Goal: Information Seeking & Learning: Learn about a topic

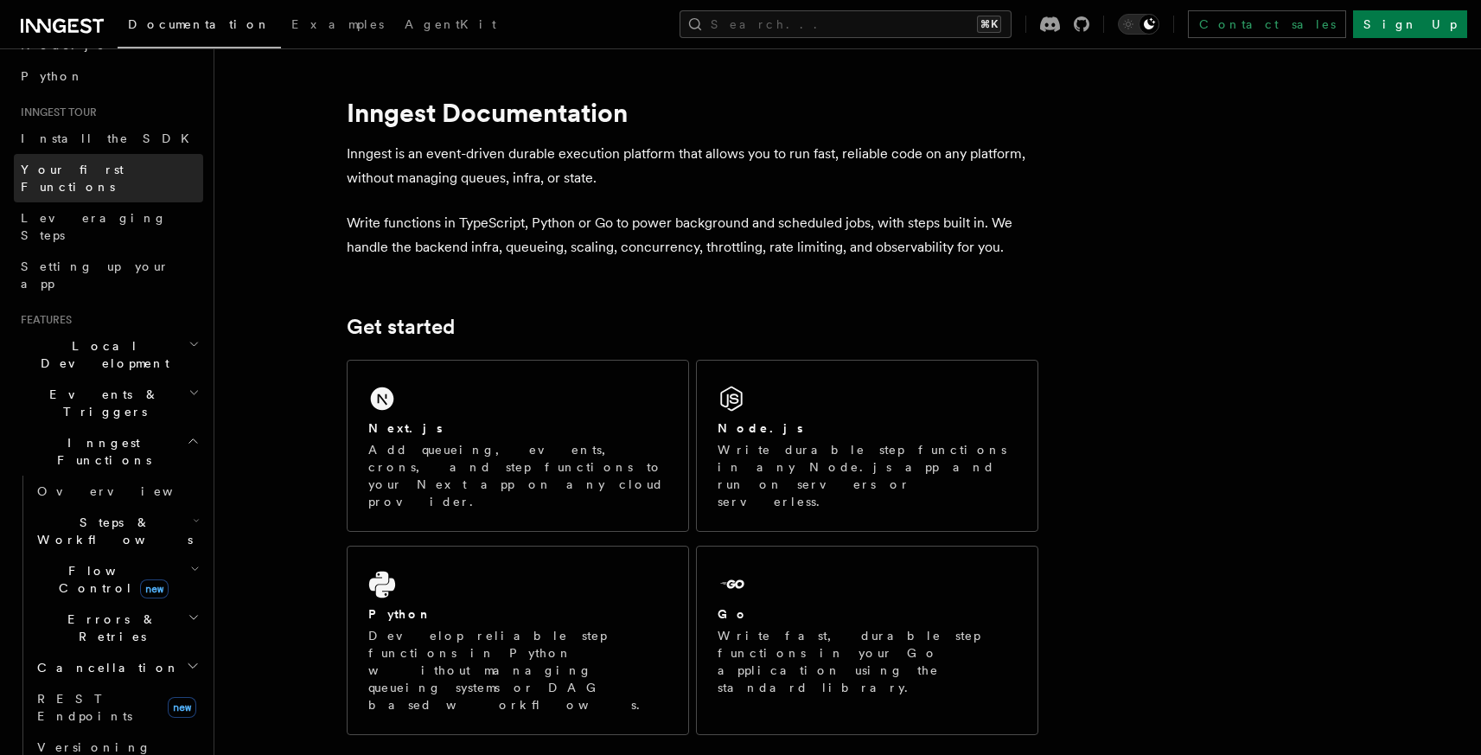
scroll to position [131, 0]
click at [80, 558] on span "Flow Control new" at bounding box center [110, 575] width 160 height 35
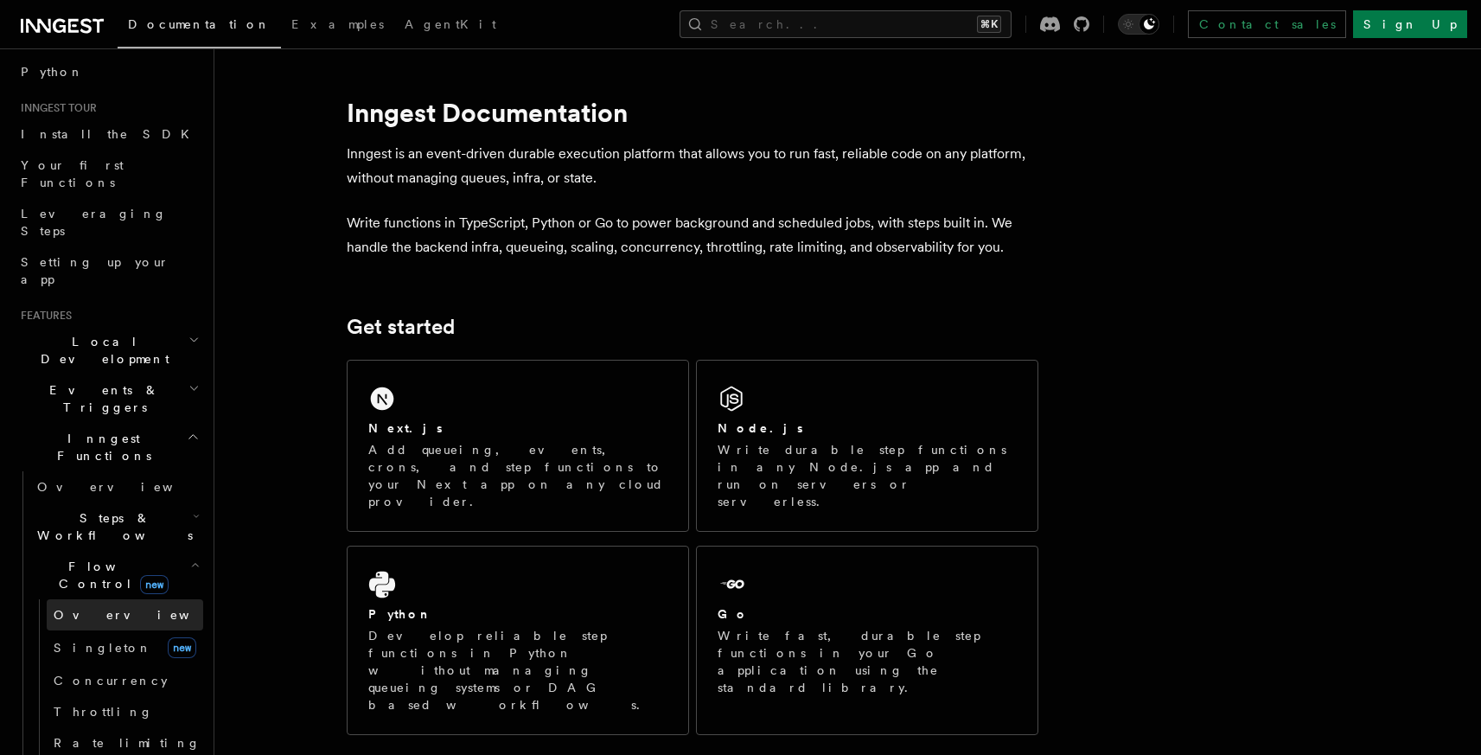
click at [95, 608] on span "Overview" at bounding box center [143, 615] width 178 height 14
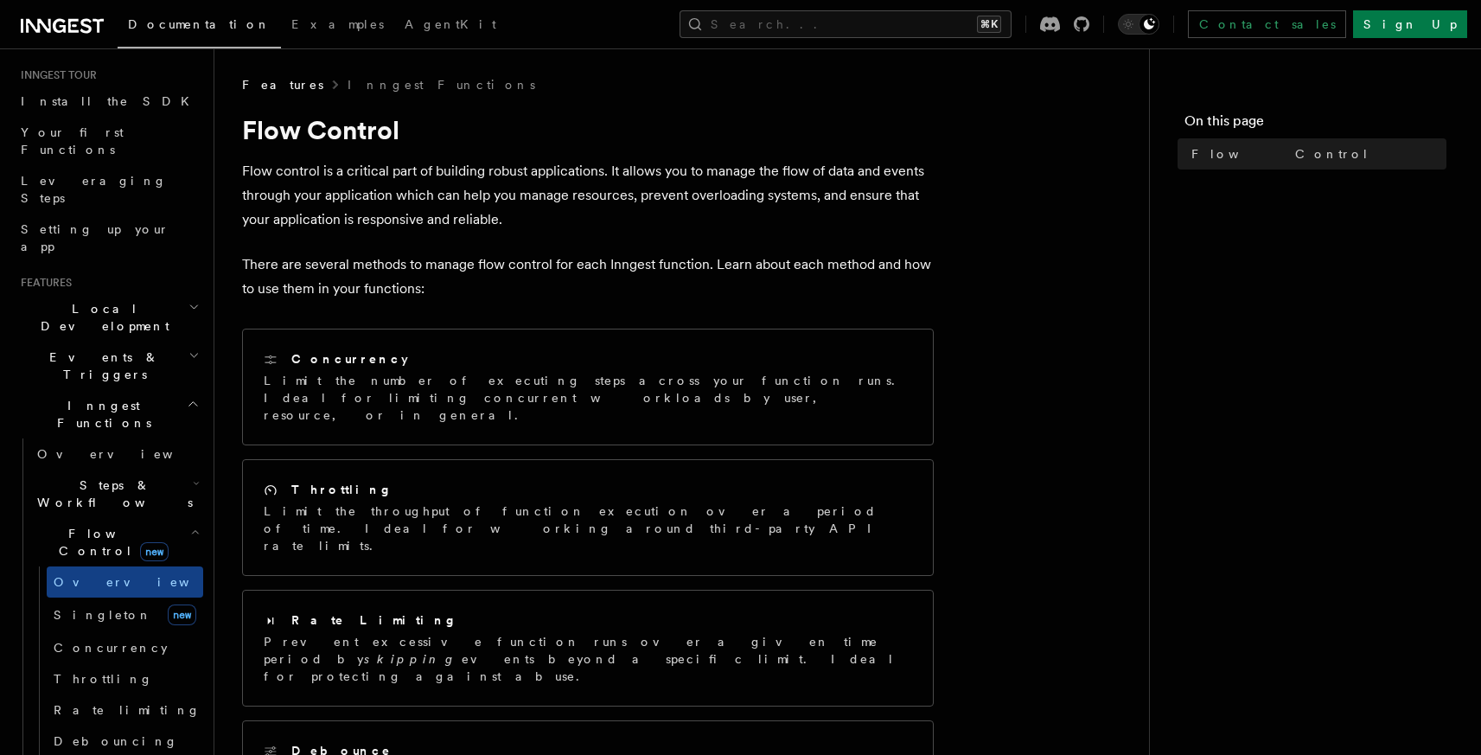
scroll to position [175, 0]
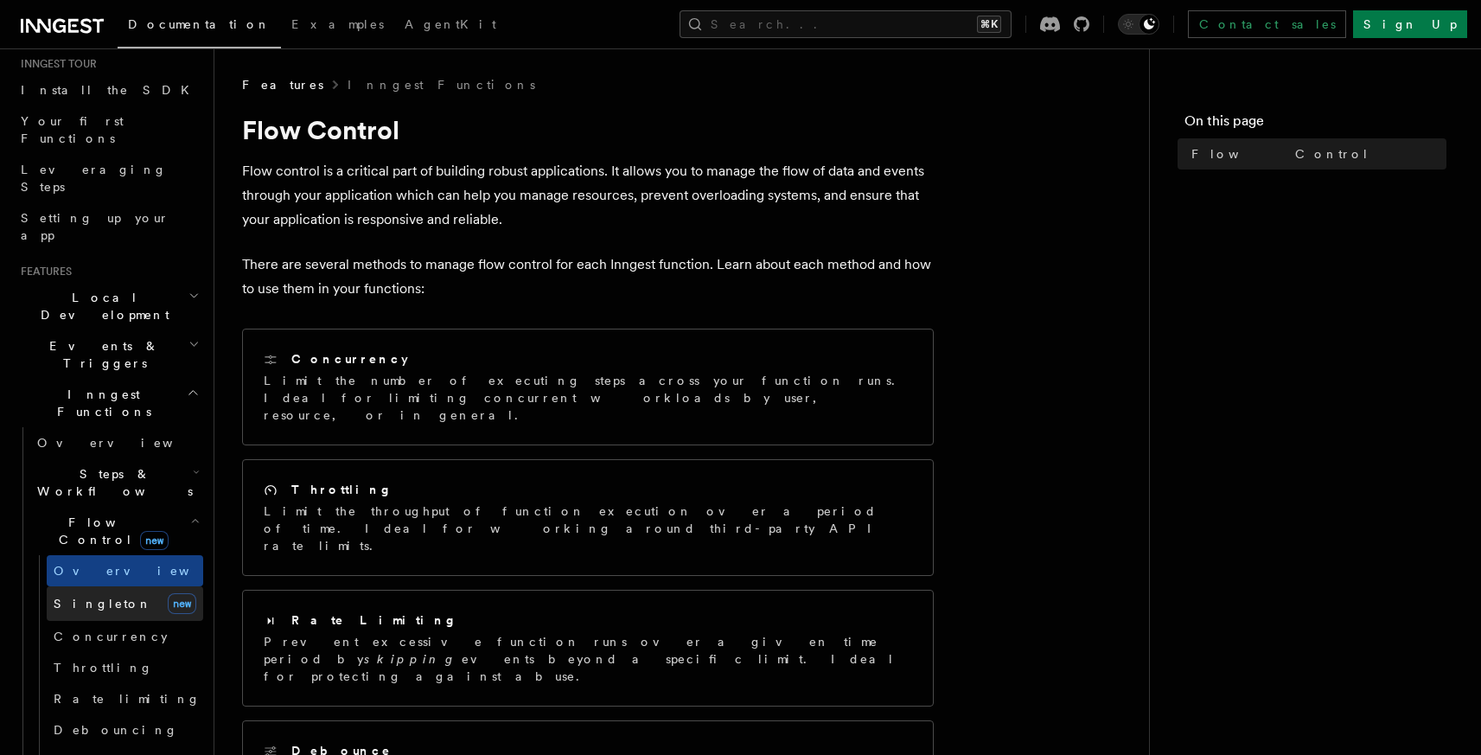
click at [110, 586] on link "[PERSON_NAME] new" at bounding box center [125, 603] width 156 height 35
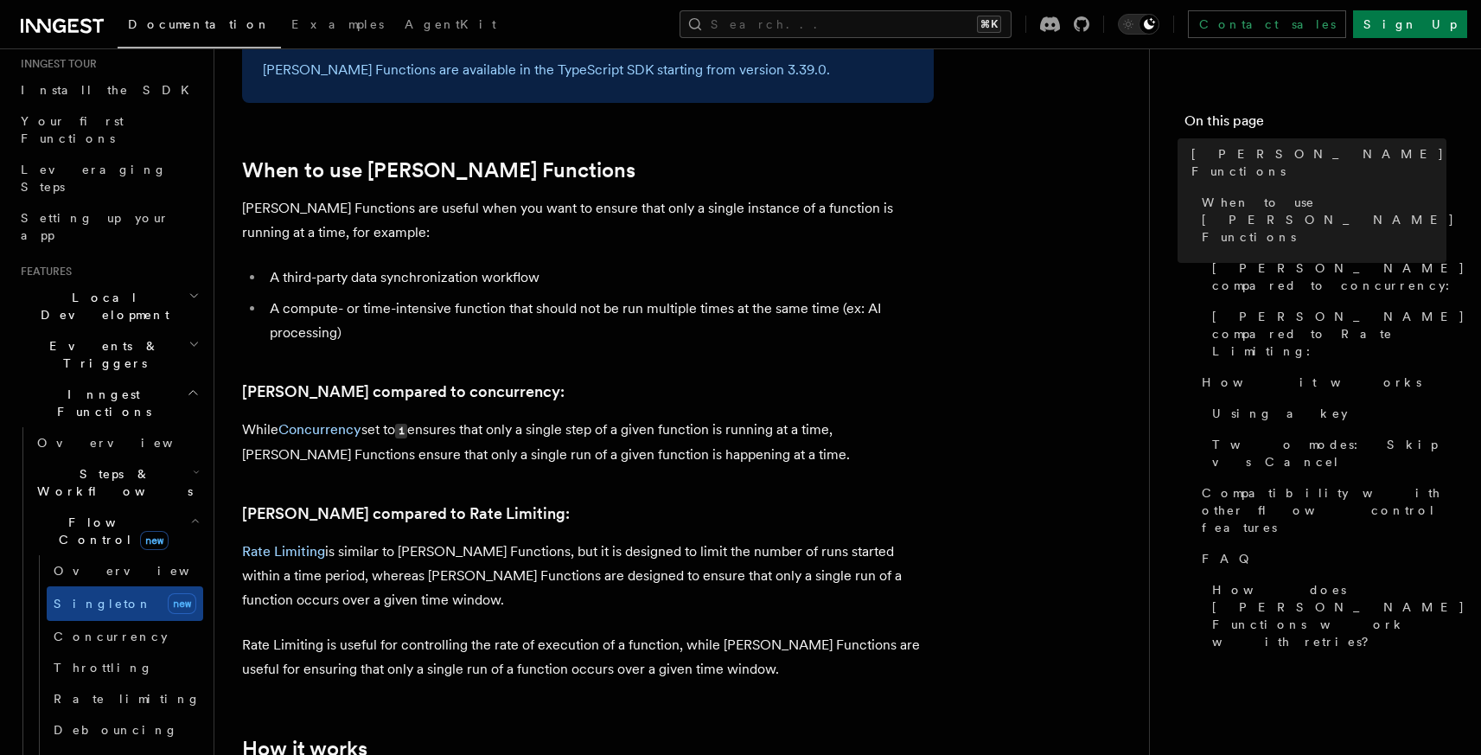
scroll to position [586, 0]
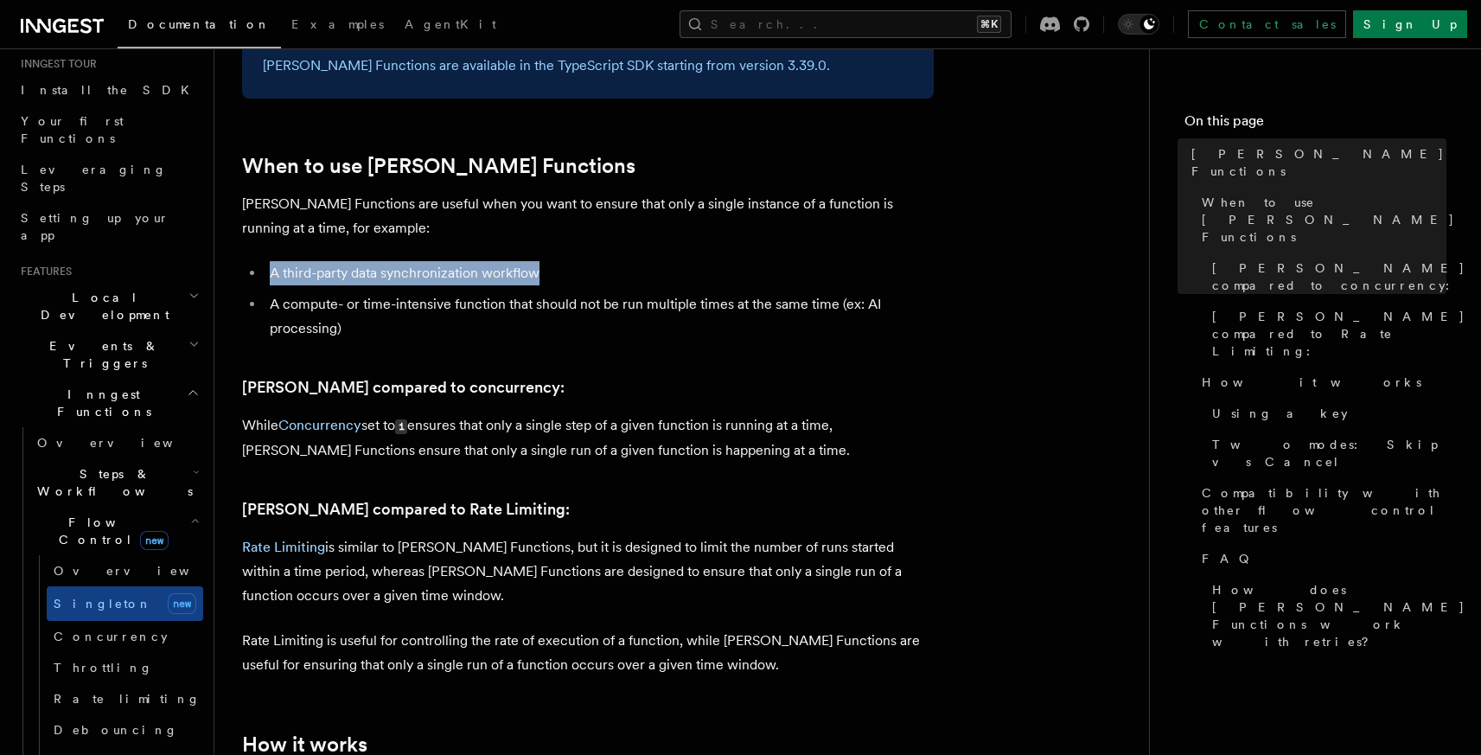
drag, startPoint x: 271, startPoint y: 247, endPoint x: 654, endPoint y: 247, distance: 383.8
click at [654, 261] on li "A third-party data synchronization workflow" at bounding box center [598, 273] width 669 height 24
click at [519, 261] on li "A third-party data synchronization workflow" at bounding box center [598, 273] width 669 height 24
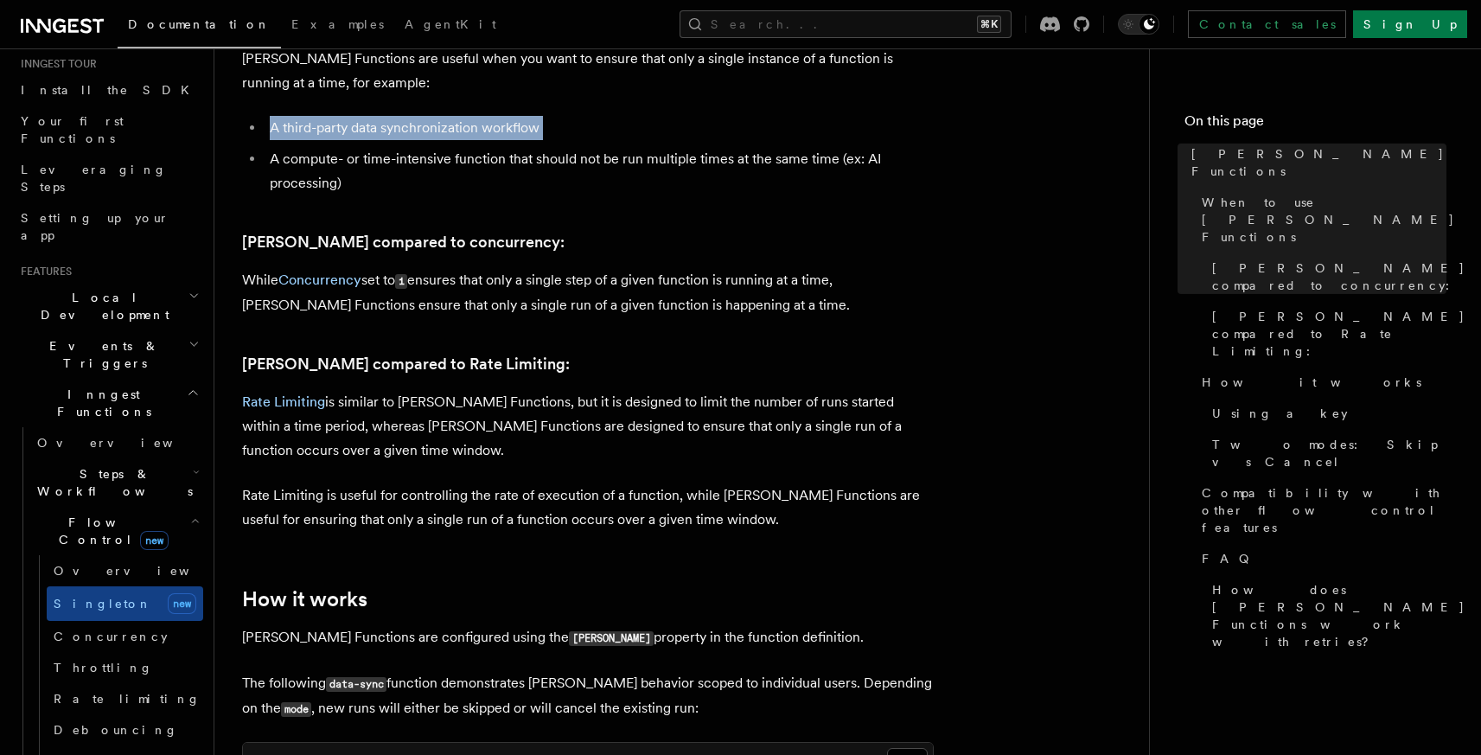
scroll to position [743, 0]
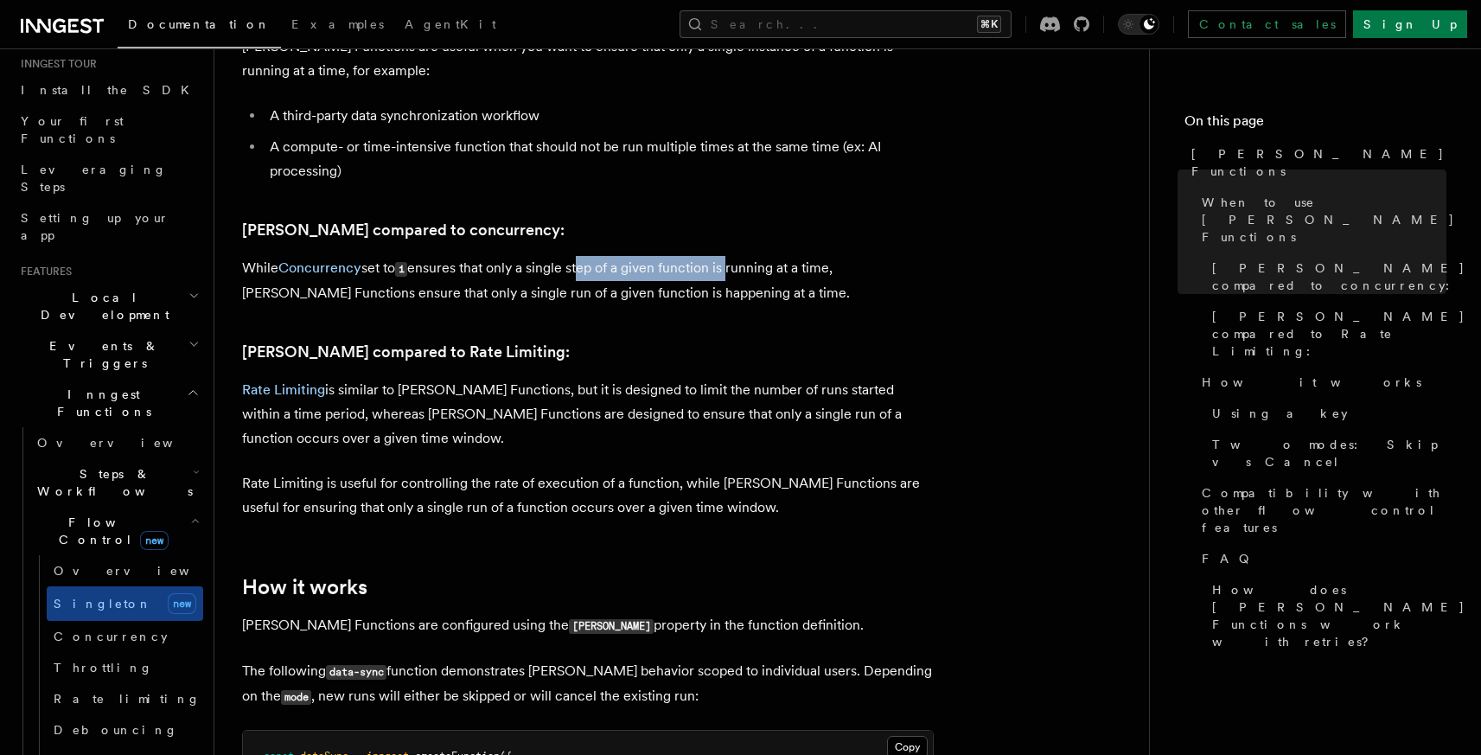
drag, startPoint x: 582, startPoint y: 241, endPoint x: 731, endPoint y: 240, distance: 149.5
click at [731, 256] on p "While Concurrency set to 1 ensures that only a single step of a given function …" at bounding box center [587, 280] width 691 height 49
click at [426, 276] on p "While Concurrency set to 1 ensures that only a single step of a given function …" at bounding box center [587, 280] width 691 height 49
click at [550, 274] on p "While Concurrency set to 1 ensures that only a single step of a given function …" at bounding box center [587, 280] width 691 height 49
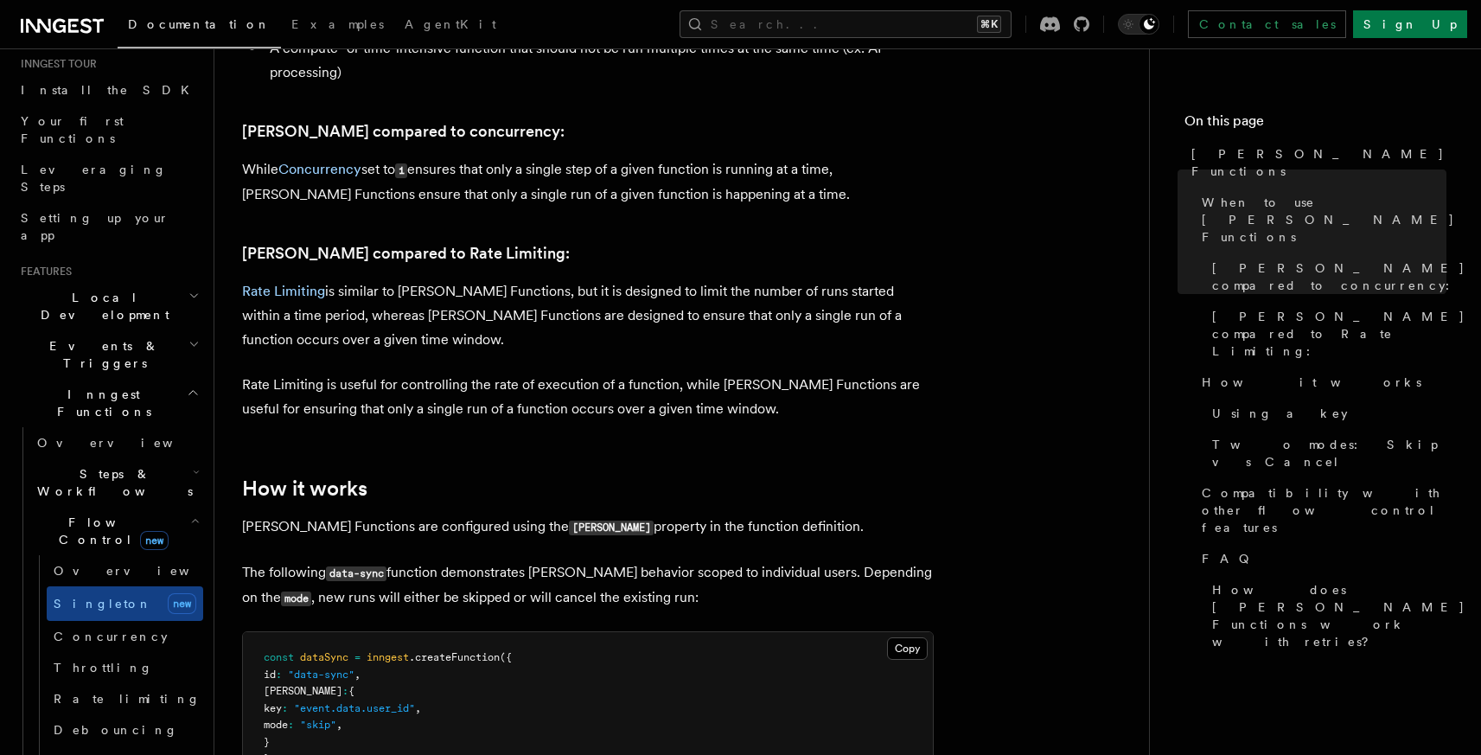
scroll to position [849, 0]
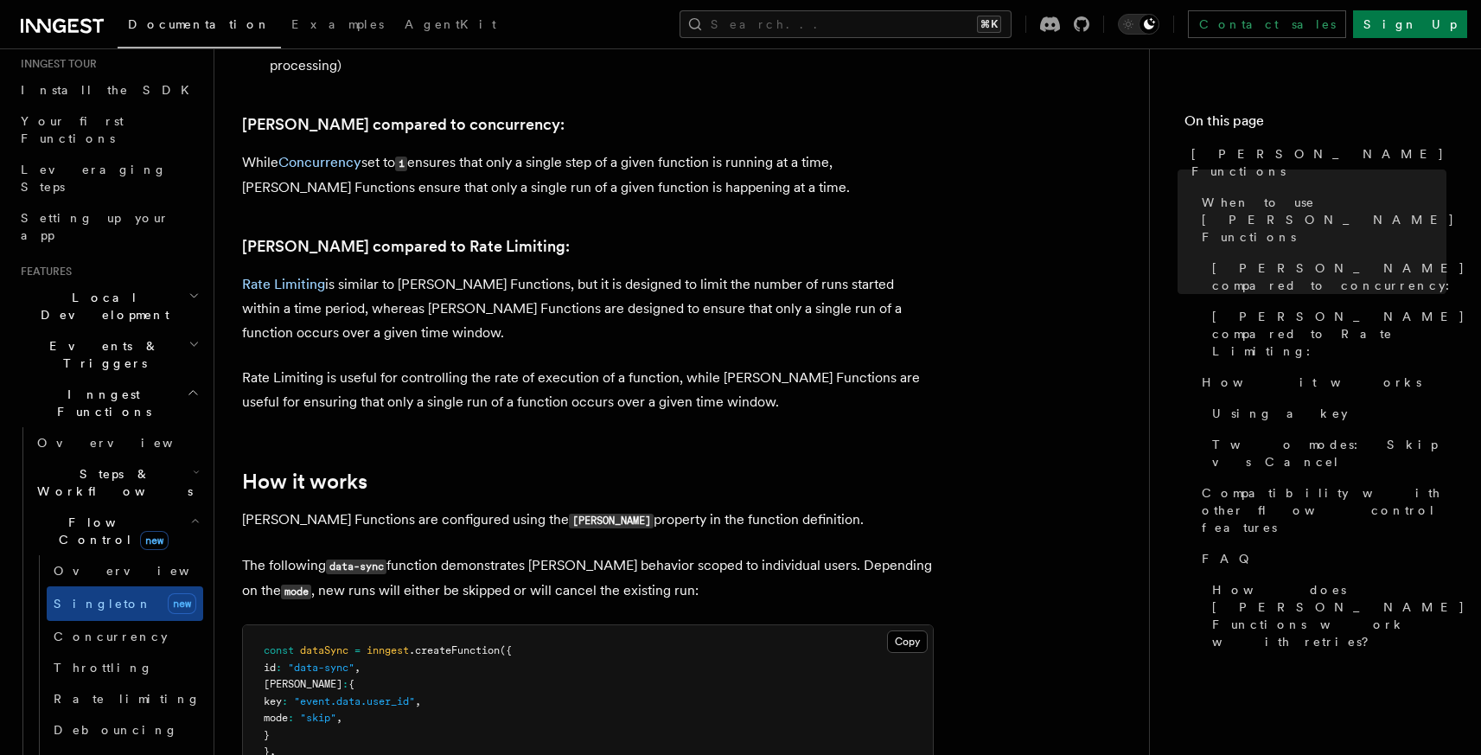
click at [482, 287] on p "Rate Limiting is similar to Singleton Functions, but it is designed to limit th…" at bounding box center [587, 308] width 691 height 73
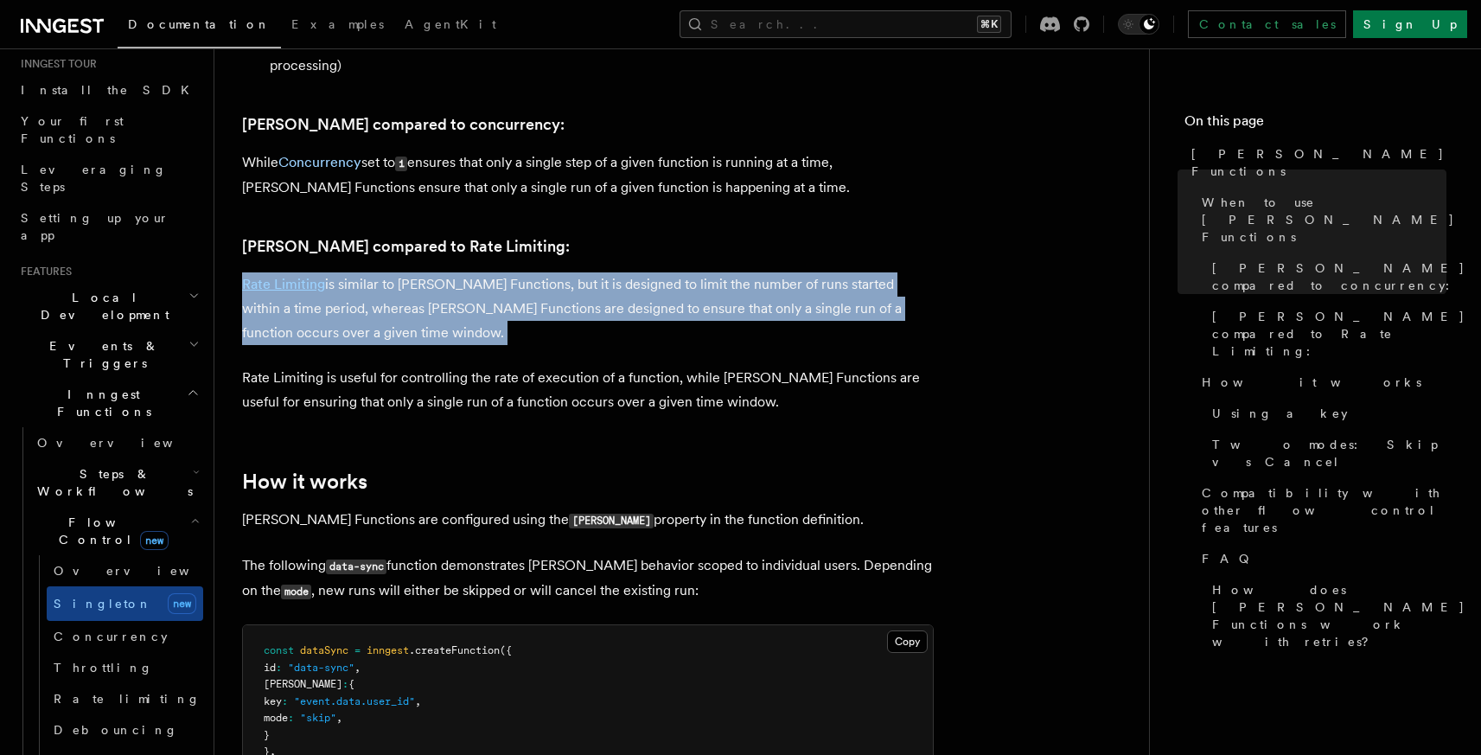
click at [482, 287] on p "Rate Limiting is similar to Singleton Functions, but it is designed to limit th…" at bounding box center [587, 308] width 691 height 73
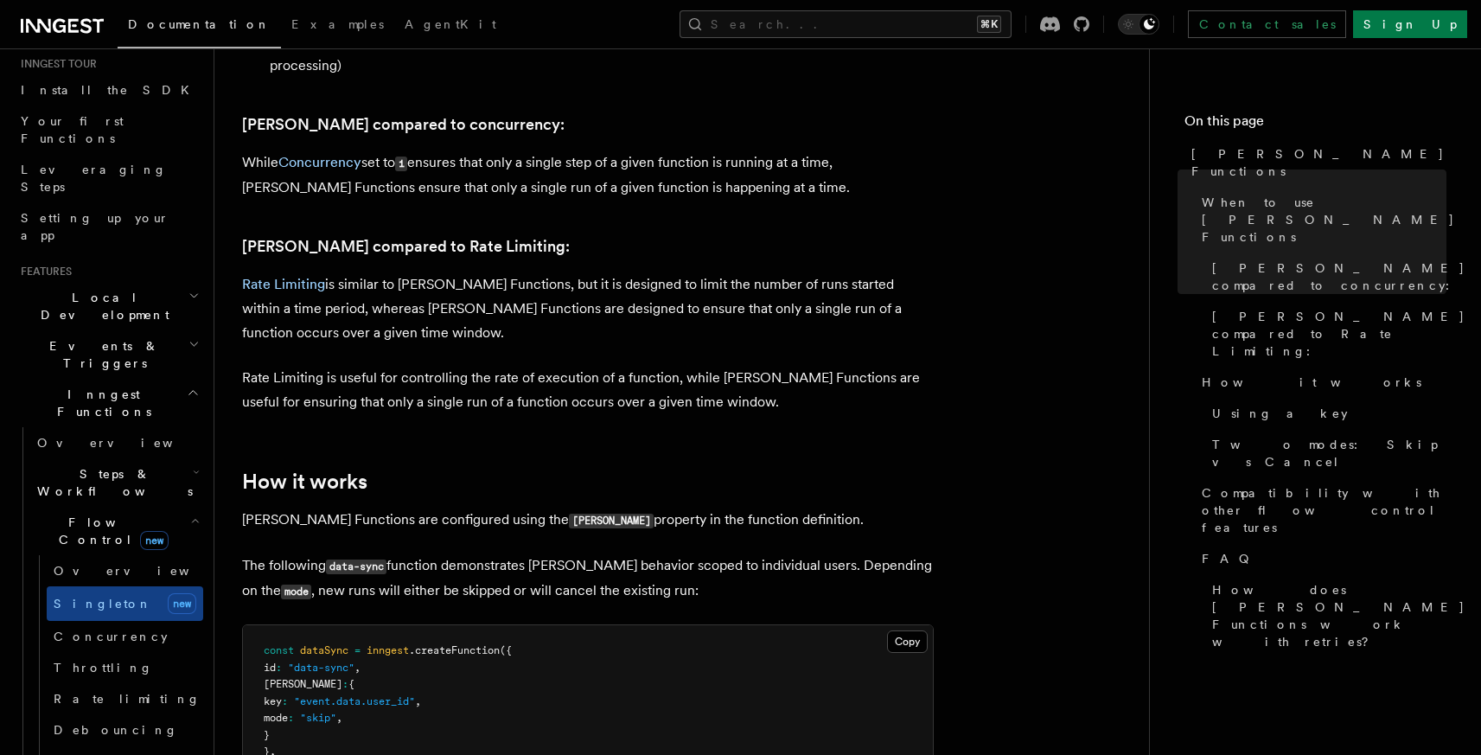
click at [598, 282] on p "Rate Limiting is similar to Singleton Functions, but it is designed to limit th…" at bounding box center [587, 308] width 691 height 73
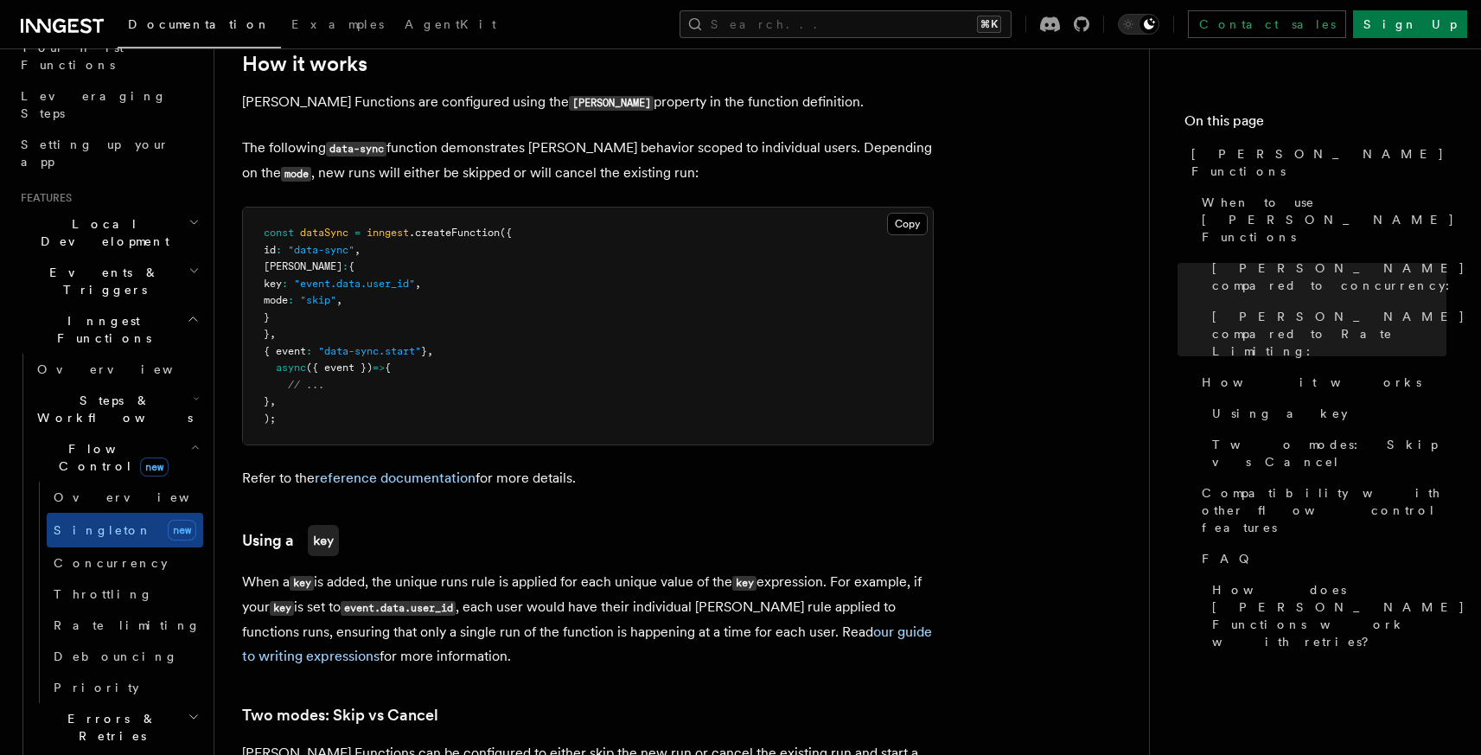
scroll to position [252, 0]
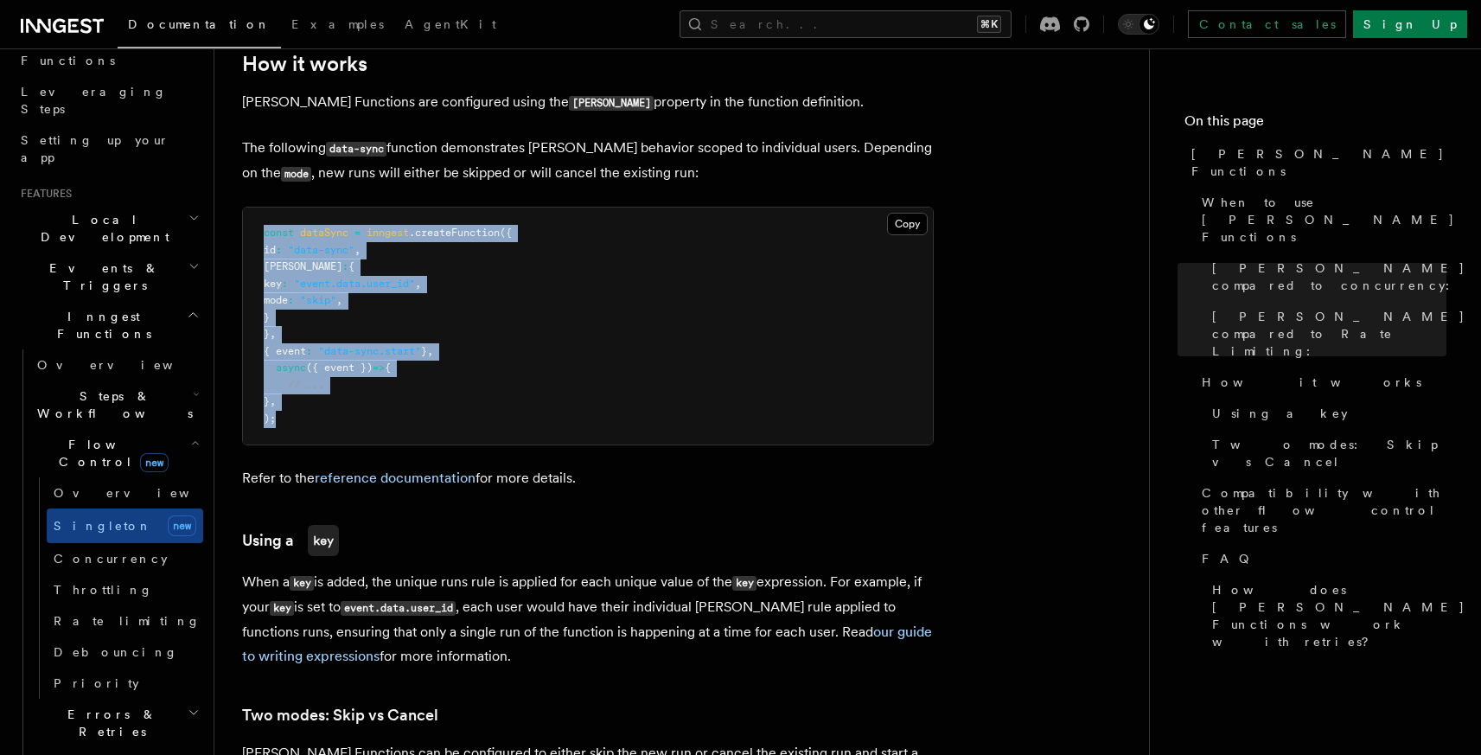
drag, startPoint x: 264, startPoint y: 211, endPoint x: 309, endPoint y: 398, distance: 192.9
click at [309, 398] on pre "const dataSync = inngest .createFunction ({ id : "data-sync" , singleton : { ke…" at bounding box center [588, 325] width 690 height 237
click at [445, 275] on pre "const dataSync = inngest .createFunction ({ id : "data-sync" , singleton : { ke…" at bounding box center [588, 325] width 690 height 237
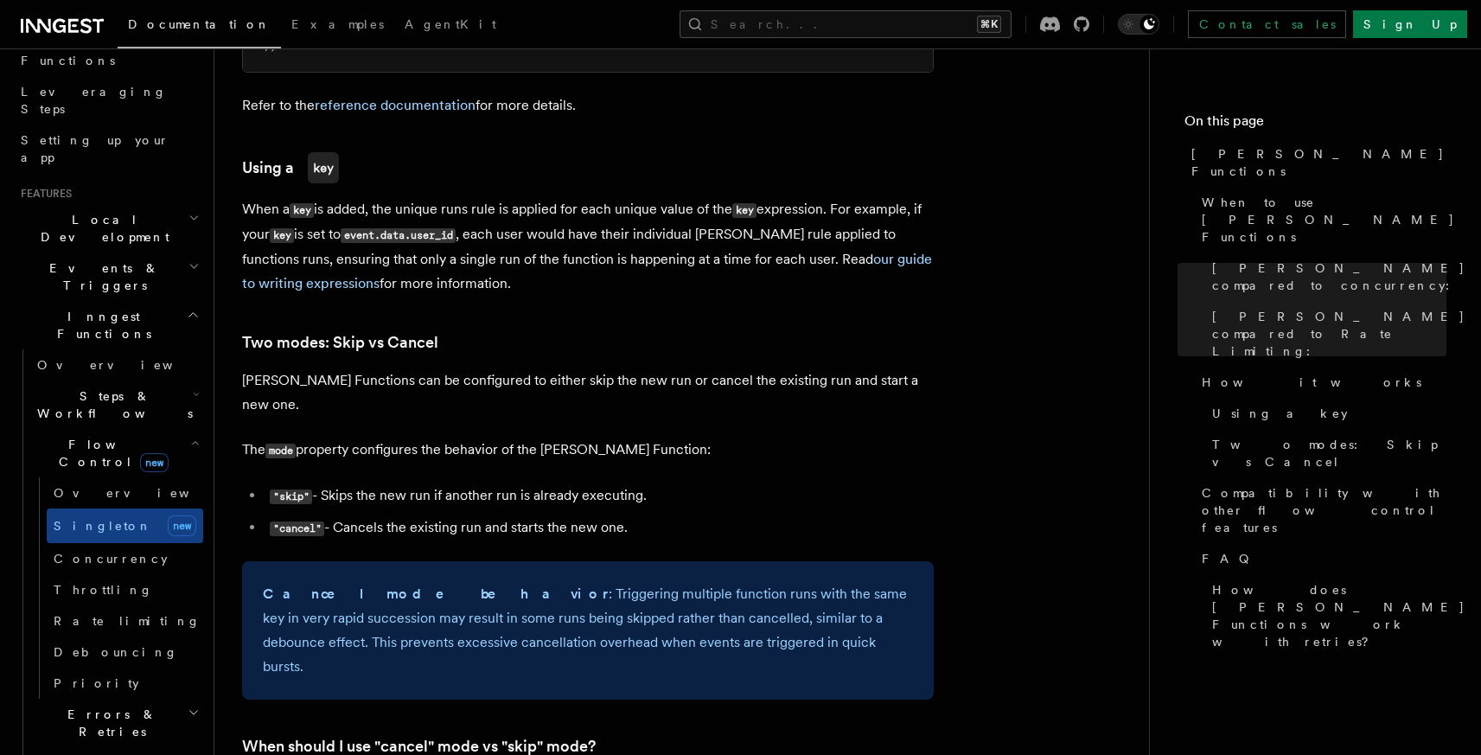
scroll to position [1641, 0]
drag, startPoint x: 416, startPoint y: 449, endPoint x: 670, endPoint y: 451, distance: 254.1
click at [670, 481] on li ""skip" - Skips the new run if another run is already executing." at bounding box center [598, 493] width 669 height 25
click at [592, 481] on li ""skip" - Skips the new run if another run is already executing." at bounding box center [598, 493] width 669 height 25
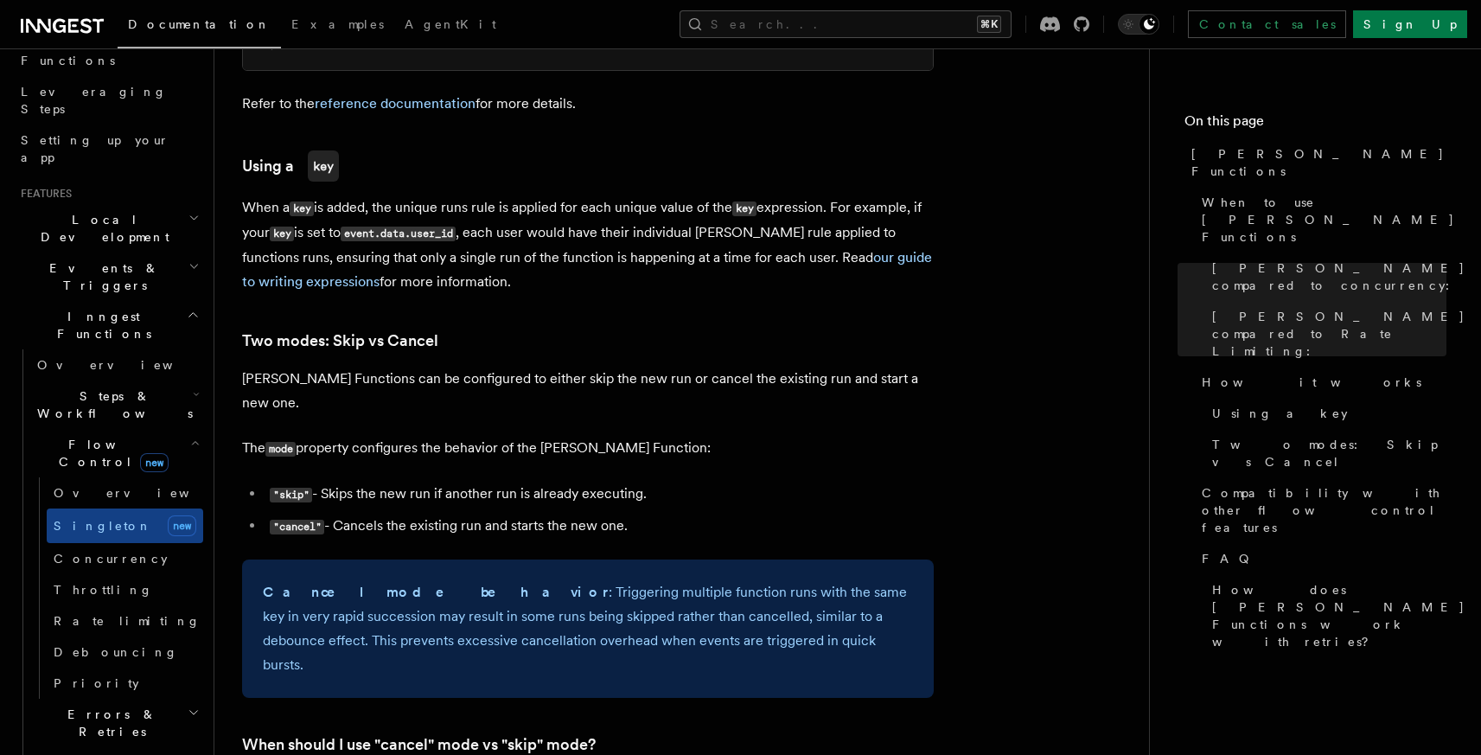
click at [507, 513] on li ""cancel" - Cancels the existing run and starts the new one." at bounding box center [598, 525] width 669 height 25
click at [547, 513] on li ""cancel" - Cancels the existing run and starts the new one." at bounding box center [598, 525] width 669 height 25
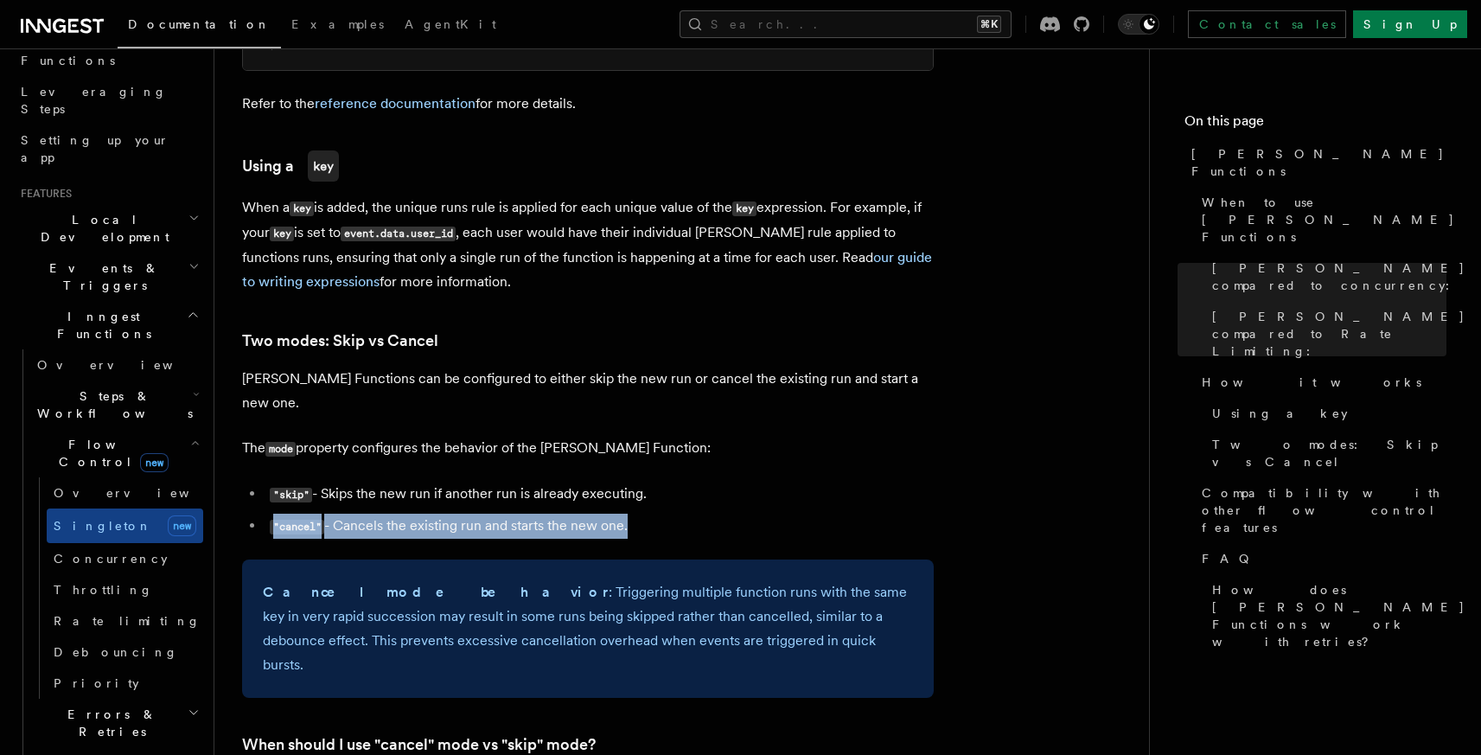
click at [547, 513] on li ""cancel" - Cancels the existing run and starts the new one." at bounding box center [598, 525] width 669 height 25
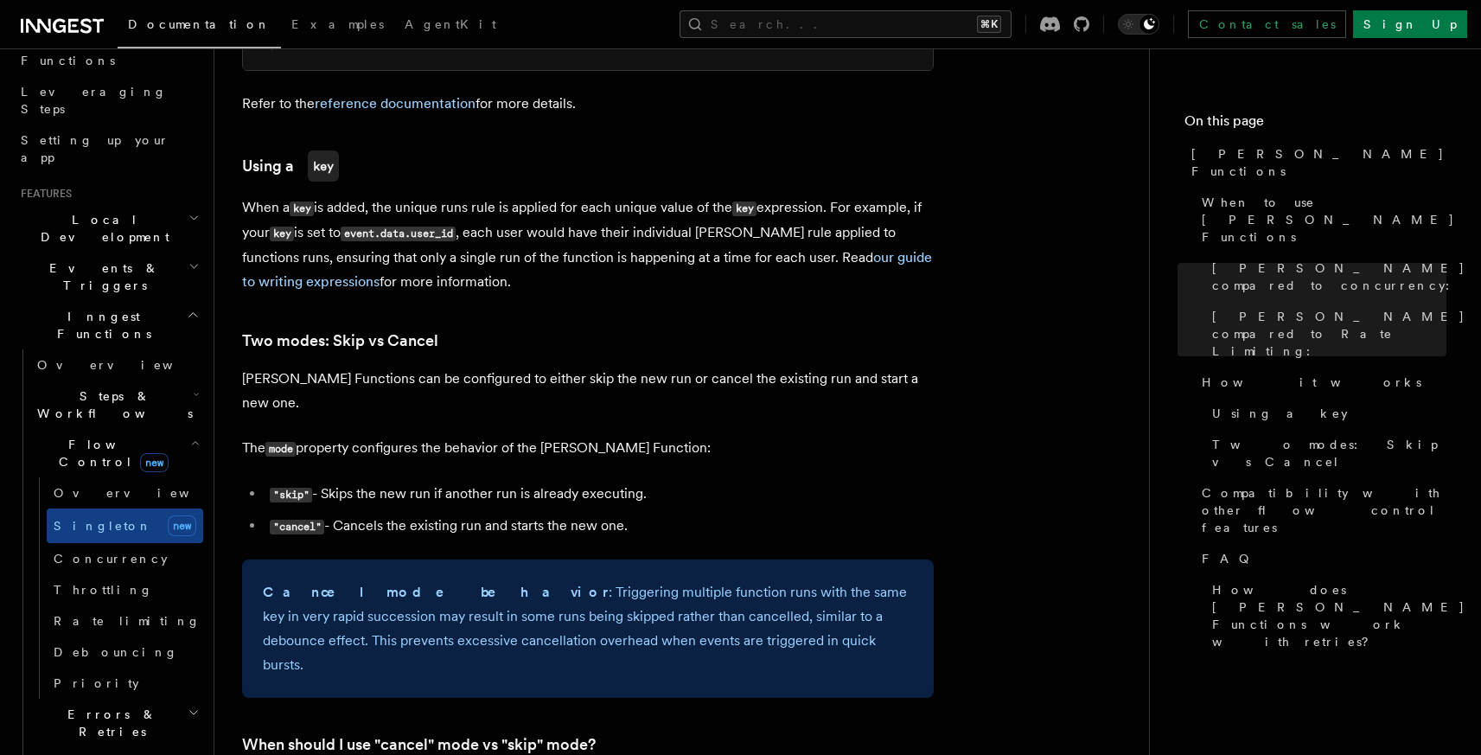
click at [668, 341] on article "Features Inngest Functions Flow Control Singleton Functions TypeScript v3.39.0+…" at bounding box center [681, 348] width 879 height 3824
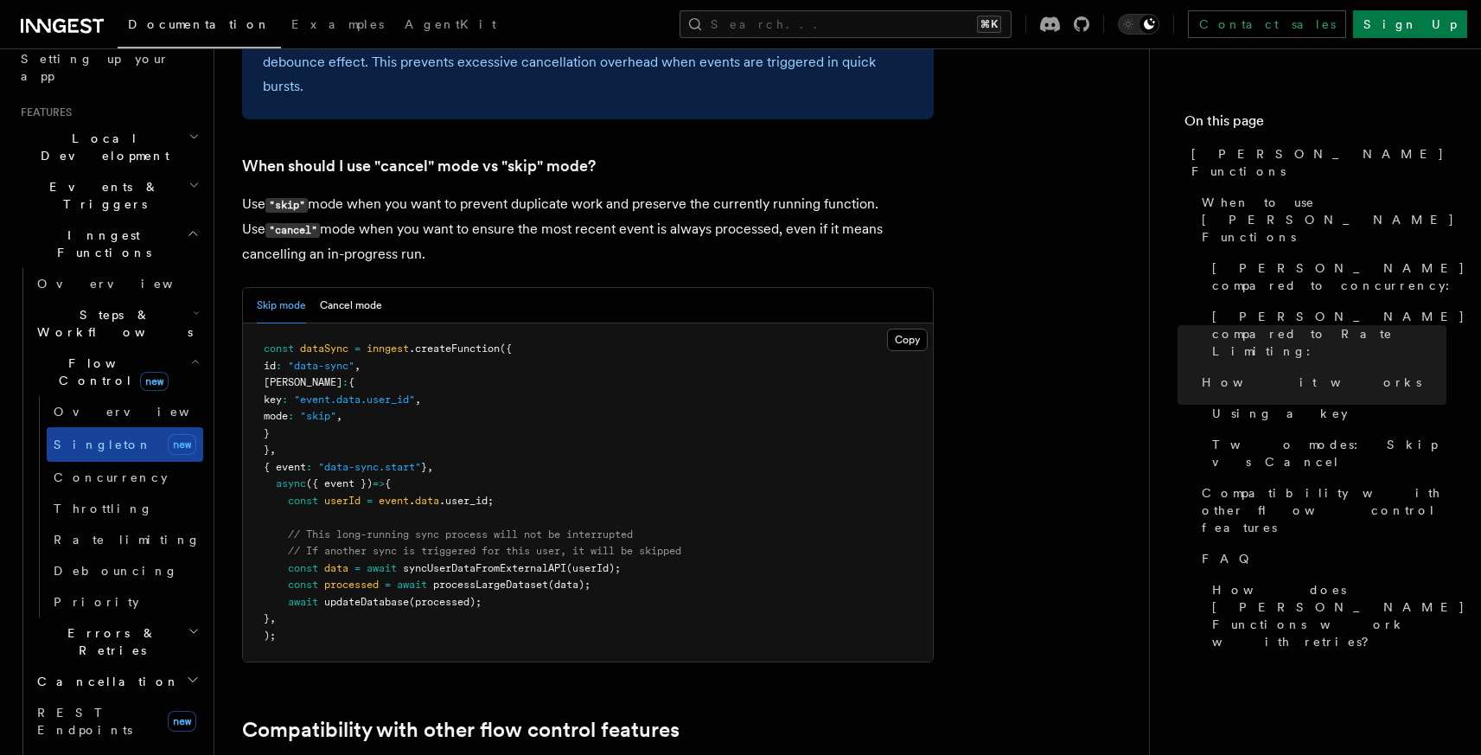
scroll to position [339, 0]
click at [115, 619] on span "Errors & Retries" at bounding box center [108, 636] width 157 height 35
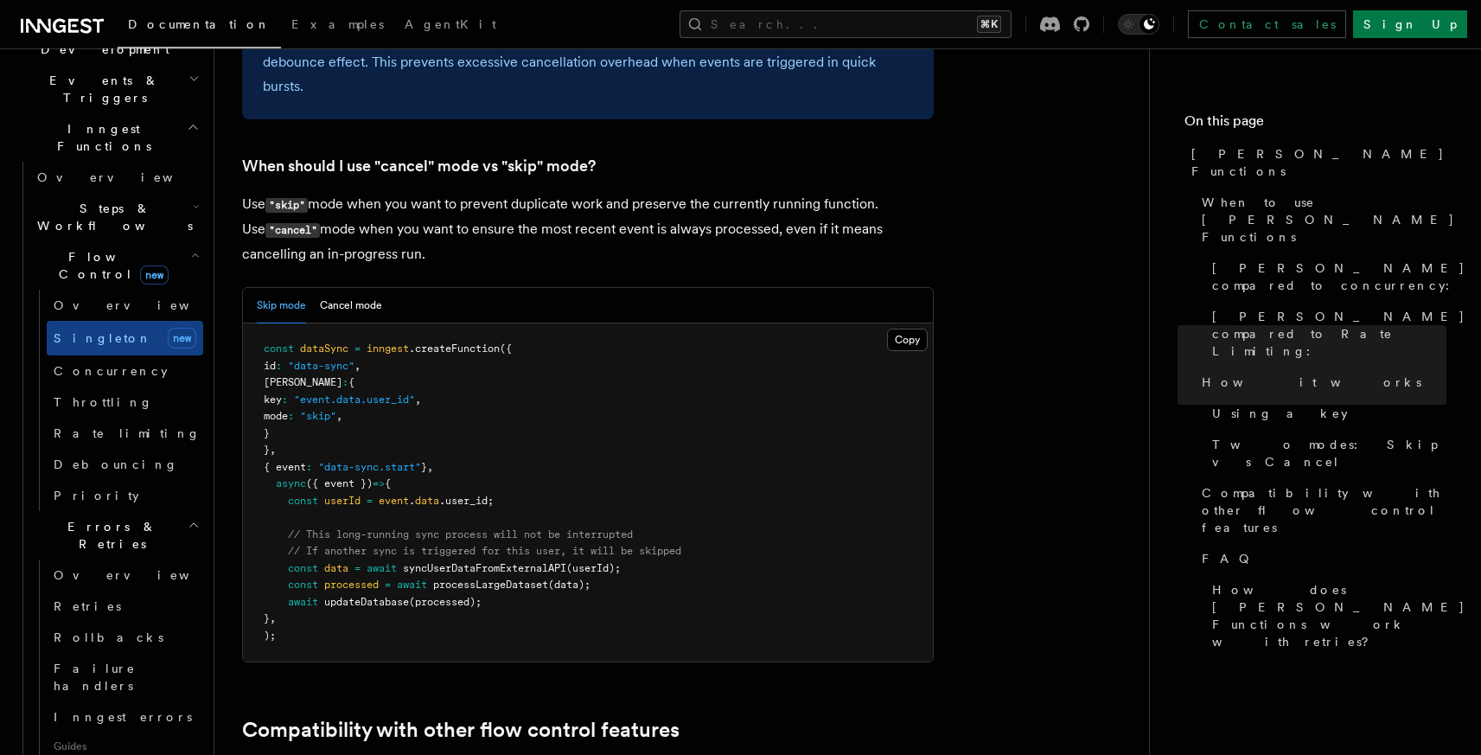
scroll to position [448, 0]
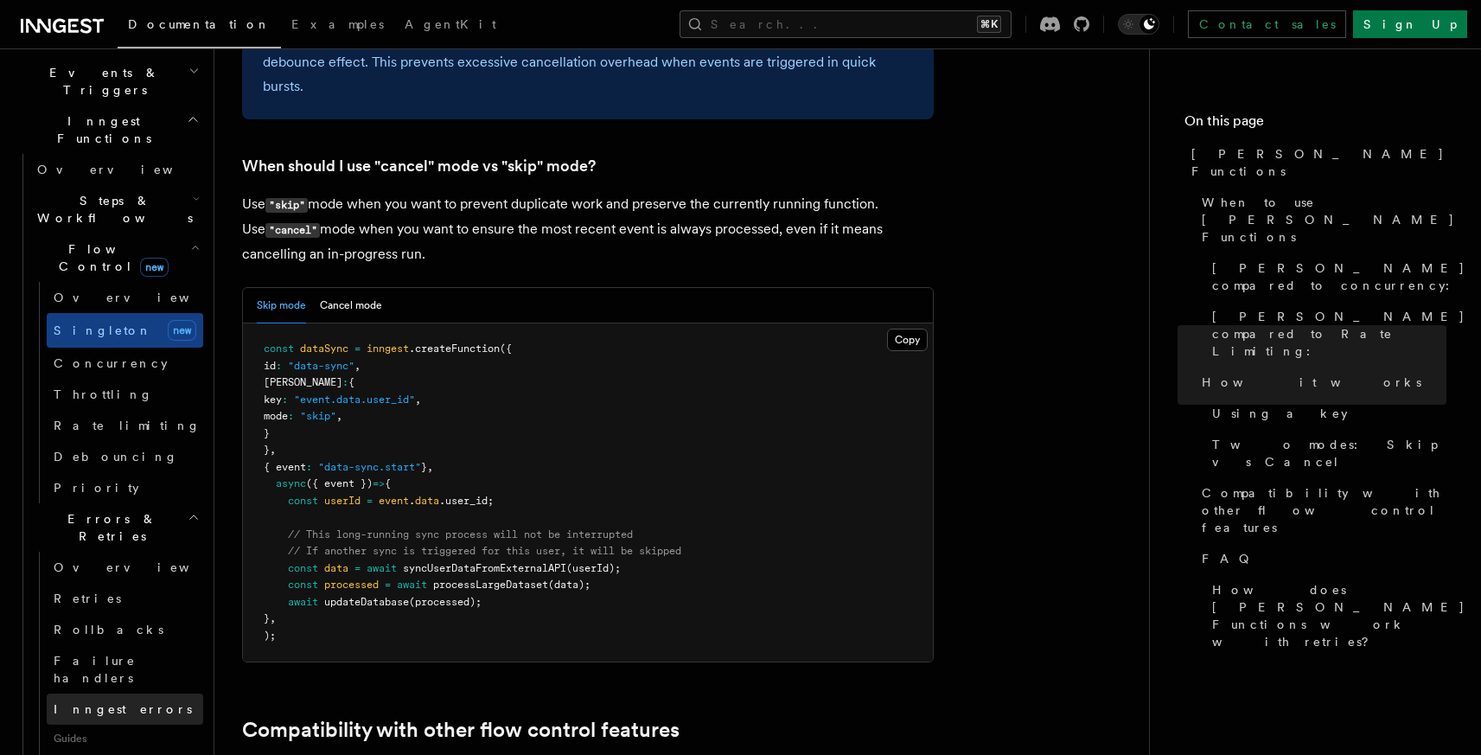
click at [126, 702] on span "Inngest errors" at bounding box center [123, 709] width 138 height 14
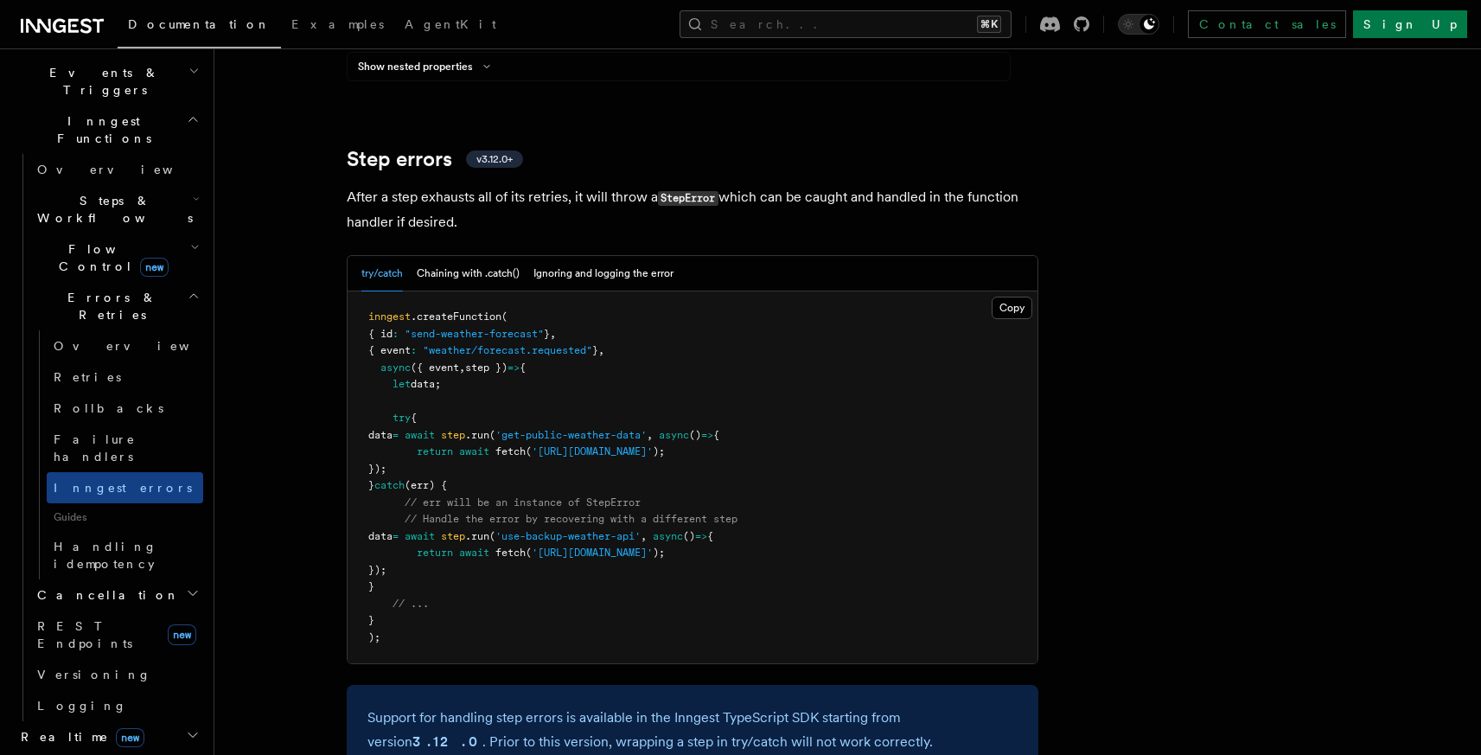
scroll to position [2674, 0]
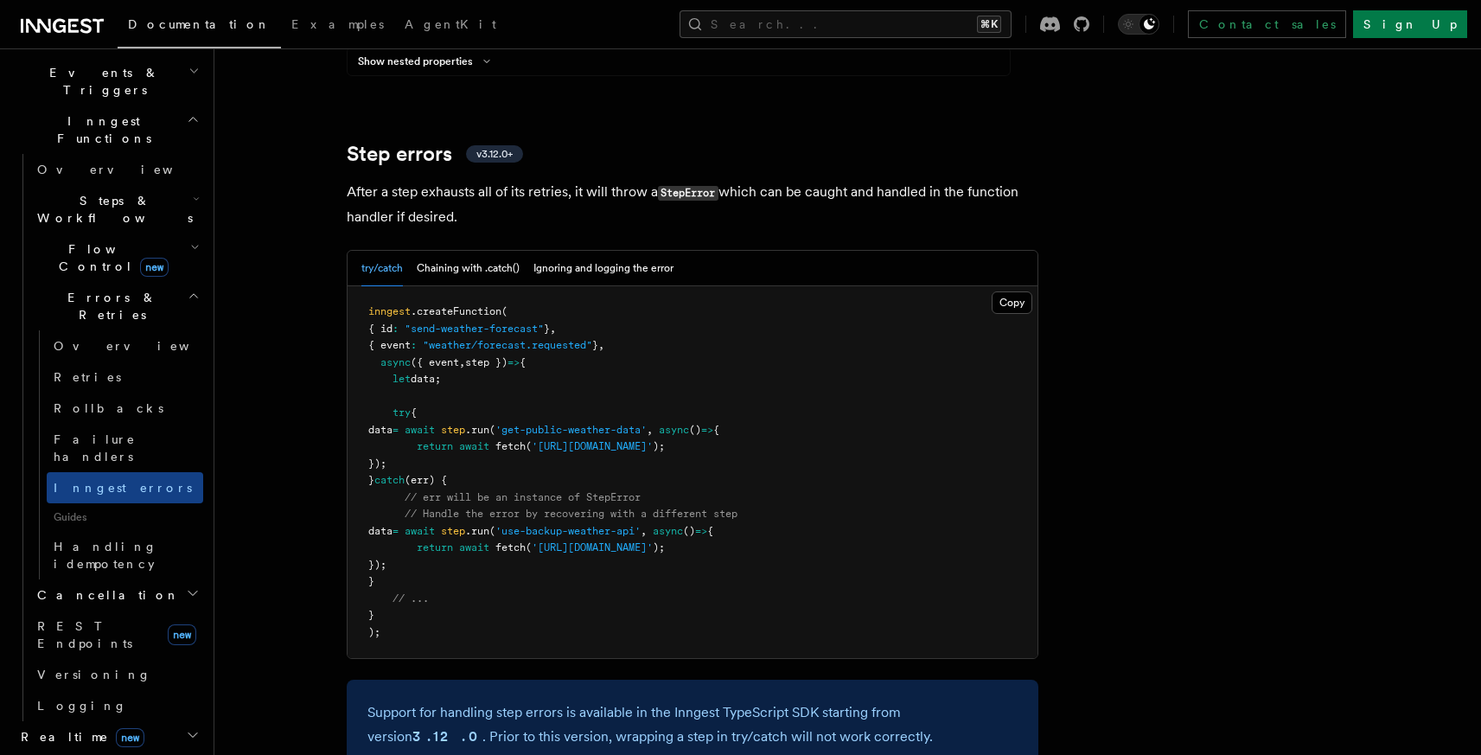
click at [139, 721] on h2 "Realtime new" at bounding box center [108, 736] width 189 height 31
click at [112, 752] on link "Overview" at bounding box center [116, 767] width 173 height 31
